Goal: Task Accomplishment & Management: Use online tool/utility

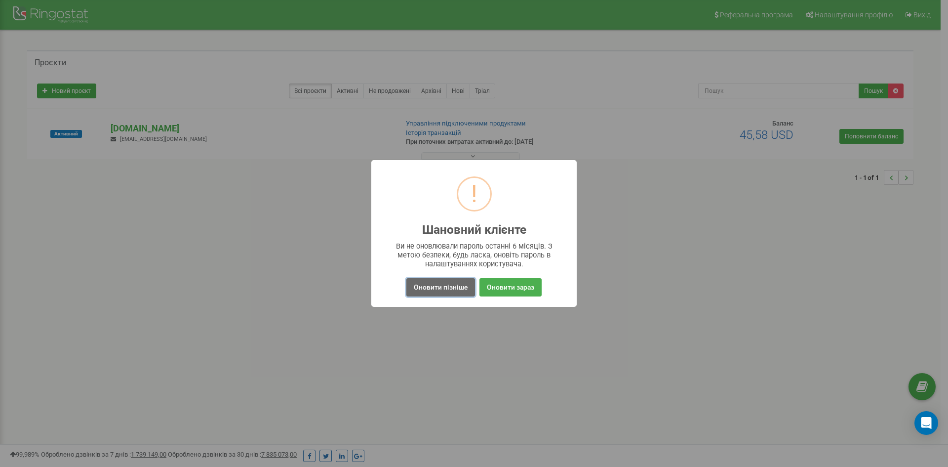
click at [449, 284] on button "Оновити пізніше" at bounding box center [440, 287] width 69 height 18
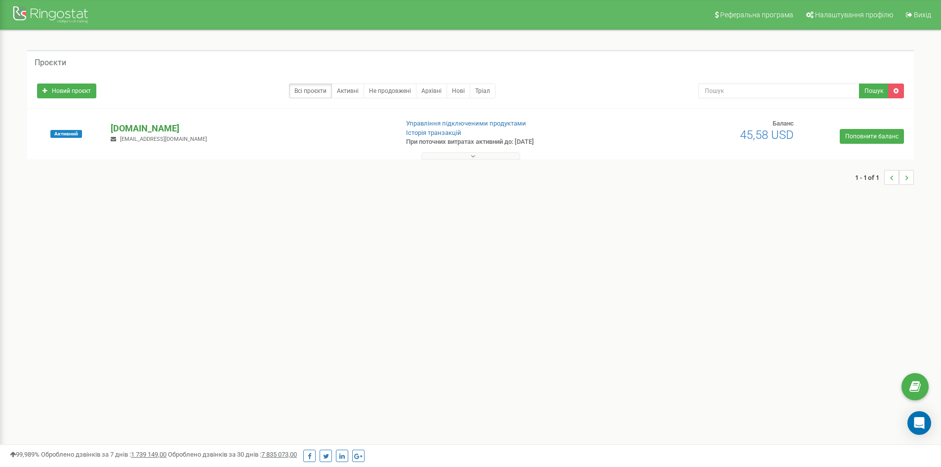
click at [147, 129] on p "[DOMAIN_NAME]" at bounding box center [250, 128] width 279 height 13
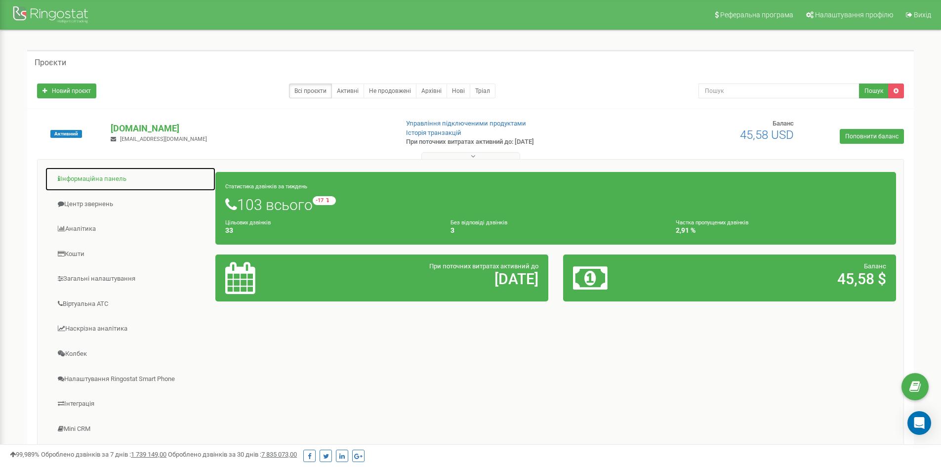
click at [106, 179] on link "Інформаційна панель" at bounding box center [130, 179] width 171 height 24
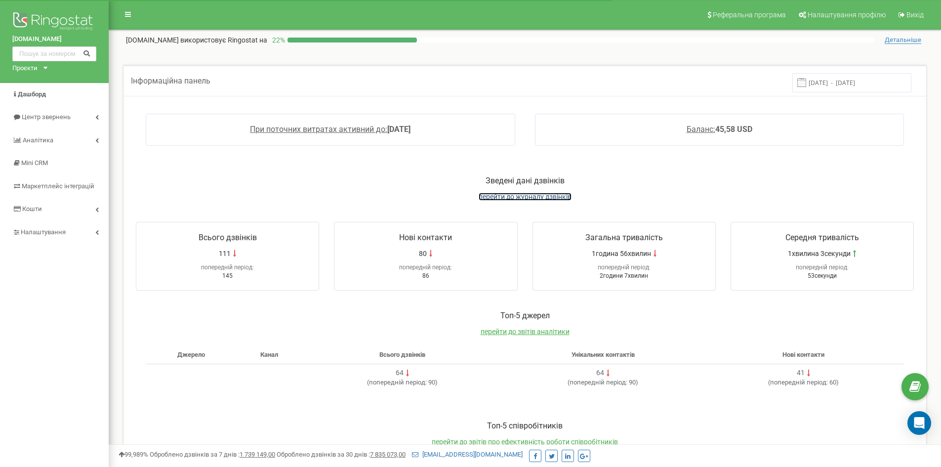
click at [522, 193] on span "перейти до журналу дзвінків" at bounding box center [525, 197] width 93 height 8
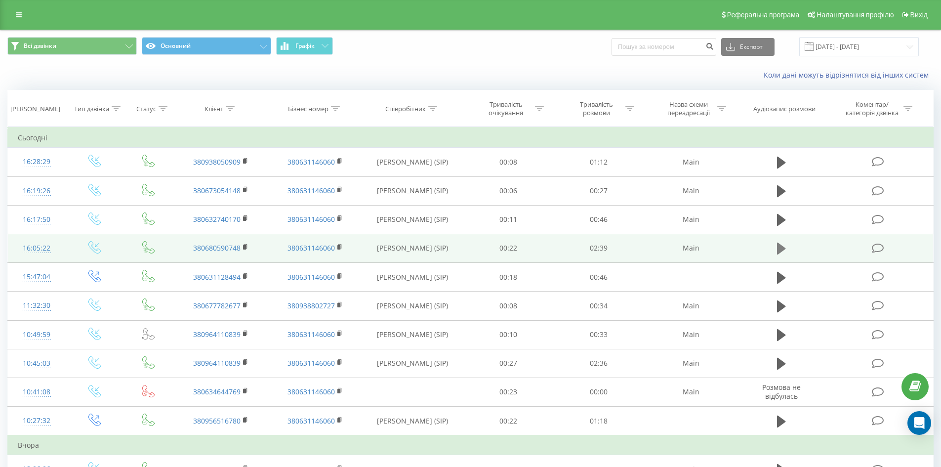
click at [779, 251] on icon at bounding box center [781, 248] width 9 height 12
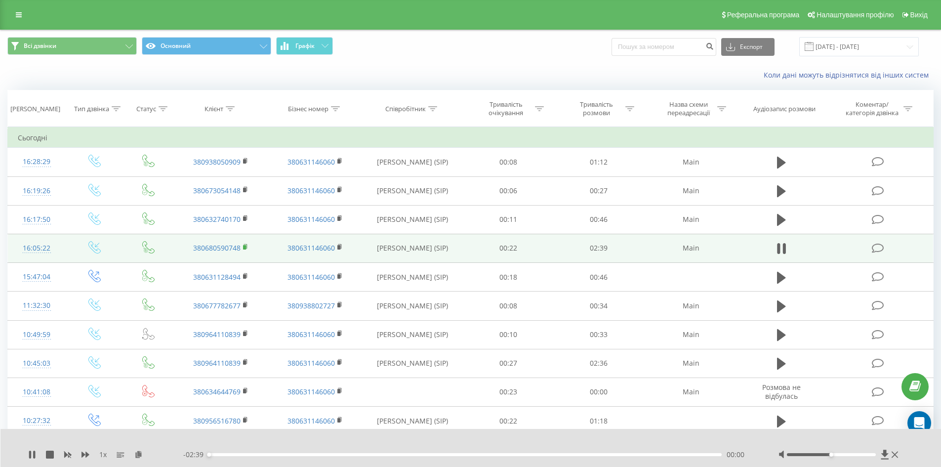
click at [245, 246] on rect at bounding box center [244, 247] width 3 height 4
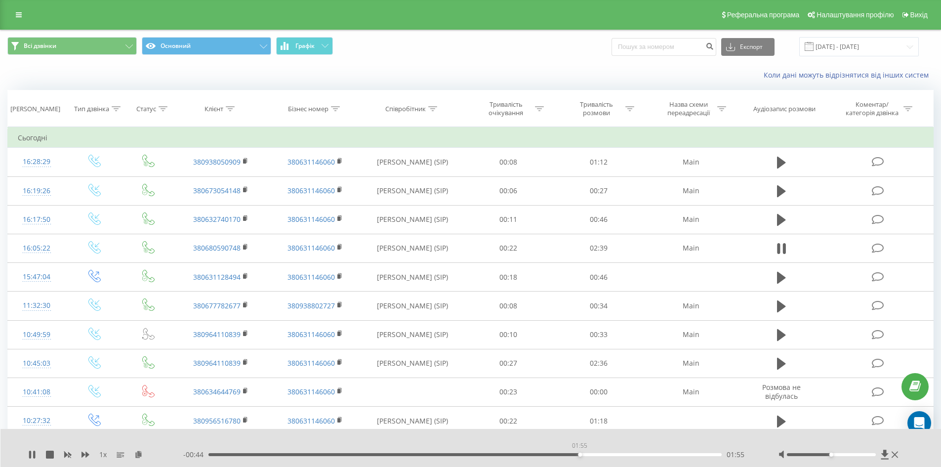
click at [578, 453] on div "01:55" at bounding box center [465, 454] width 514 height 3
click at [26, 457] on div "1 x - 00:41 01:58 01:58" at bounding box center [470, 448] width 941 height 38
click at [32, 458] on icon at bounding box center [32, 454] width 8 height 8
click at [31, 451] on icon at bounding box center [32, 454] width 8 height 8
click at [665, 451] on div "- 00:13 02:26 02:26" at bounding box center [468, 454] width 570 height 10
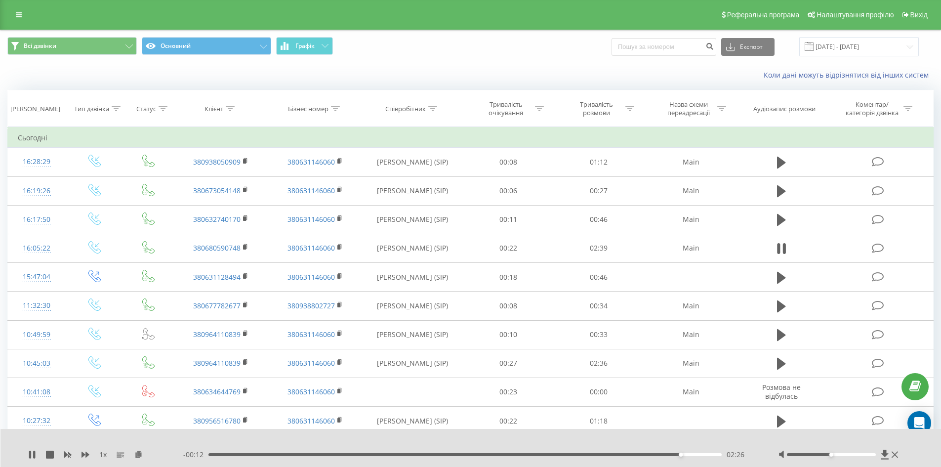
click at [660, 452] on div "- 00:12 02:26 02:26" at bounding box center [468, 454] width 570 height 10
click at [659, 455] on div "02:20" at bounding box center [465, 454] width 514 height 3
click at [653, 455] on div "02:18" at bounding box center [465, 454] width 514 height 3
click at [652, 455] on div "02:18" at bounding box center [465, 454] width 514 height 3
click at [655, 454] on div "02:21" at bounding box center [465, 454] width 514 height 3
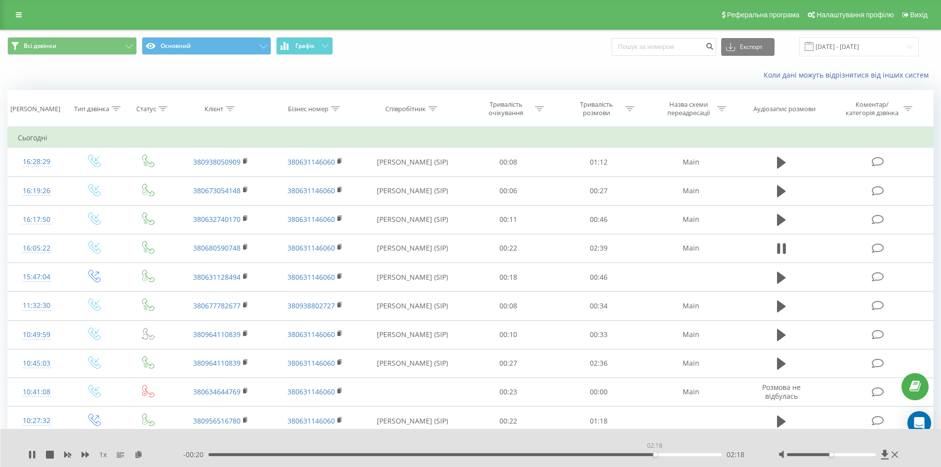
click at [654, 454] on div "02:18" at bounding box center [465, 454] width 514 height 3
click at [459, 450] on div "00:00 02:39 02:39" at bounding box center [468, 454] width 570 height 10
click at [464, 454] on div "02:39" at bounding box center [463, 454] width 514 height 3
click at [30, 454] on icon at bounding box center [32, 454] width 6 height 8
click at [497, 454] on div "01:20" at bounding box center [465, 454] width 514 height 3
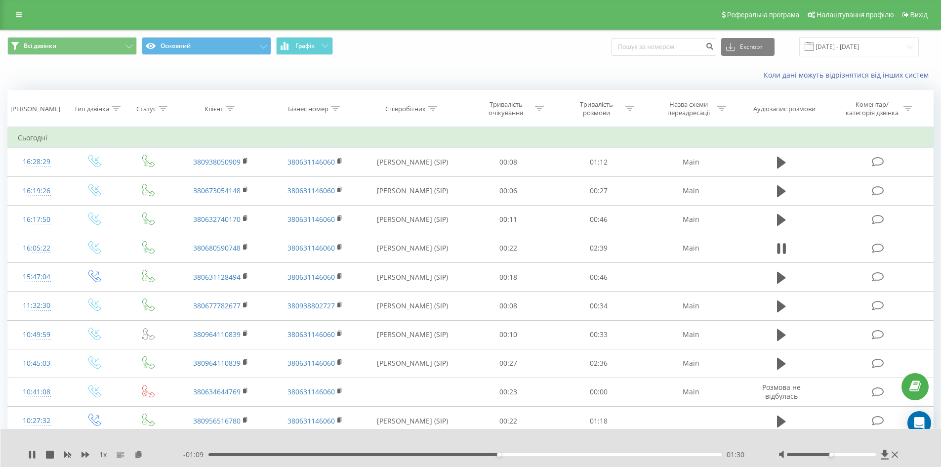
drag, startPoint x: 515, startPoint y: 455, endPoint x: 521, endPoint y: 455, distance: 6.4
click at [516, 455] on div "01:30" at bounding box center [465, 454] width 514 height 3
